Goal: Check status: Check status

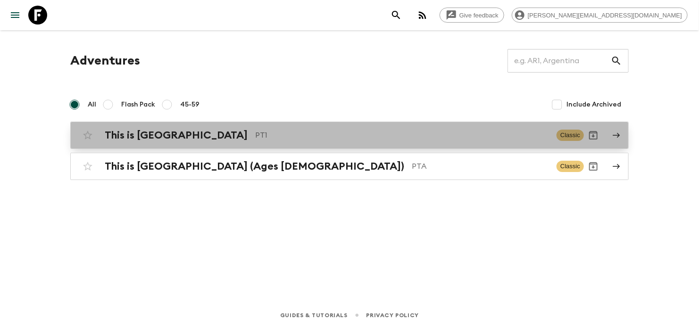
click at [255, 133] on p "PT1" at bounding box center [402, 135] width 294 height 11
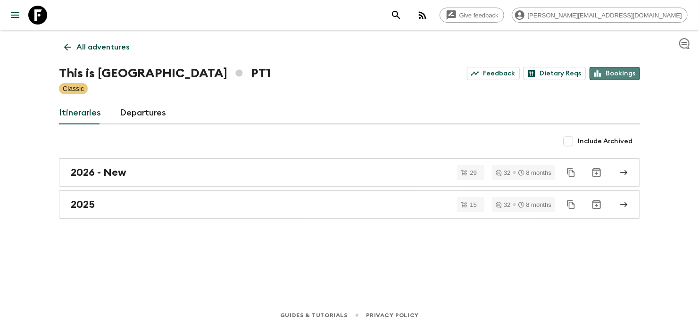
click at [621, 69] on link "Bookings" at bounding box center [614, 73] width 50 height 13
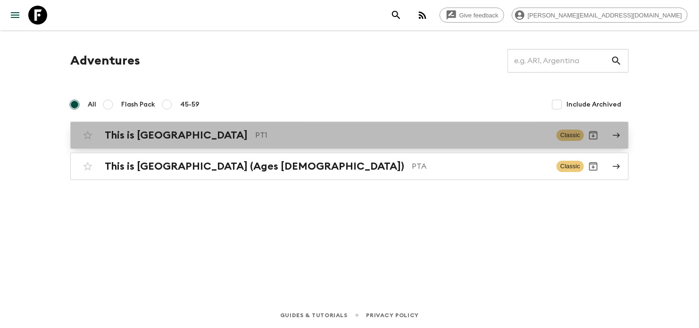
click at [255, 136] on p "PT1" at bounding box center [402, 135] width 294 height 11
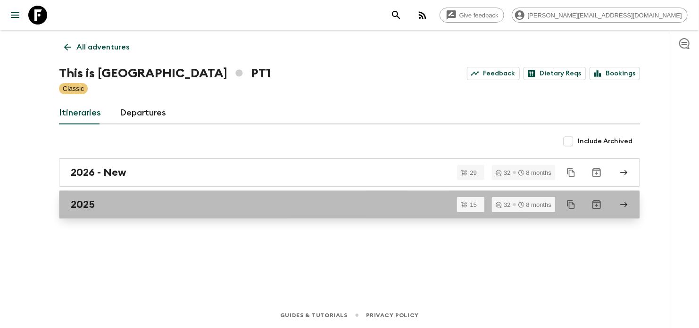
click at [232, 204] on div "2025" at bounding box center [340, 205] width 539 height 12
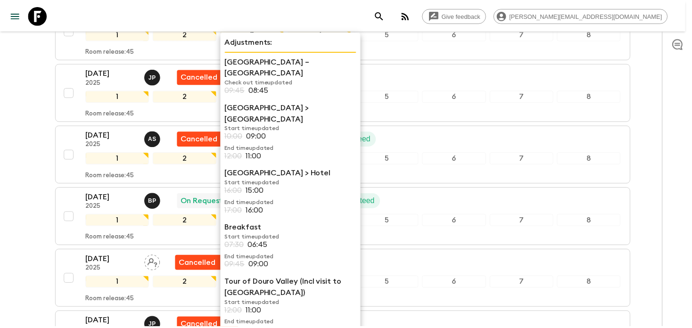
scroll to position [189, 0]
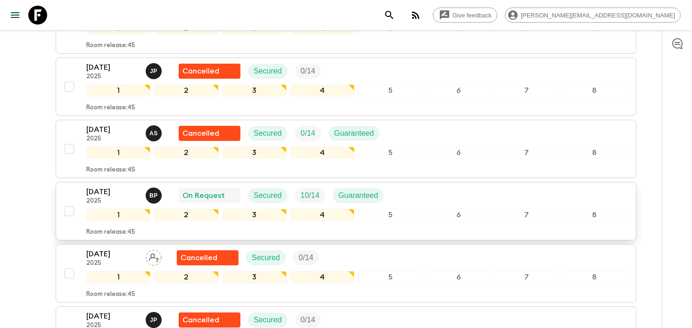
click at [423, 204] on div "23 Aug 2025 2025 B P On Request Secured 10 / 14 Guaranteed 1 2 3 4 5 6 7 8 Room…" at bounding box center [356, 211] width 540 height 50
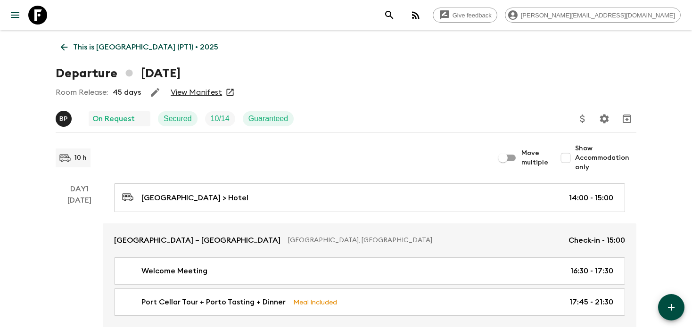
click at [204, 92] on link "View Manifest" at bounding box center [196, 92] width 51 height 9
